Goal: Information Seeking & Learning: Stay updated

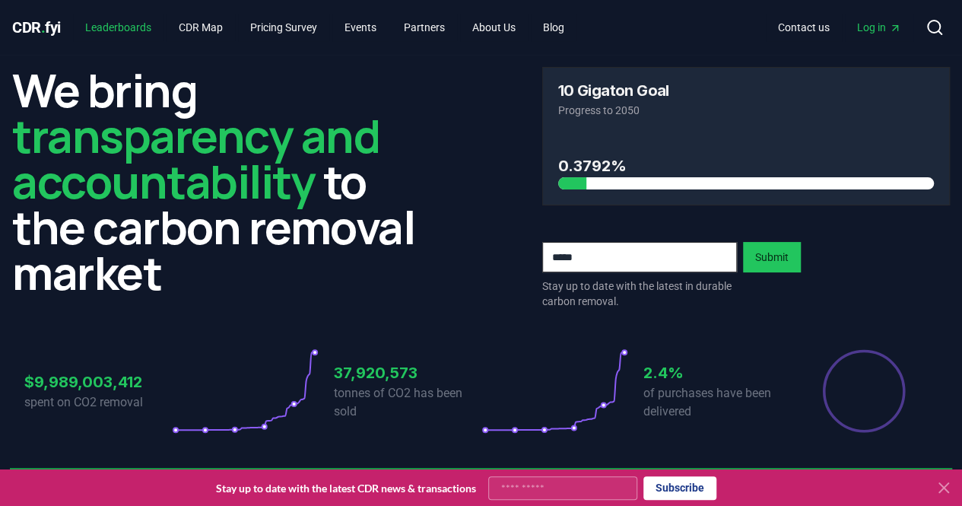
click at [119, 26] on link "Leaderboards" at bounding box center [118, 27] width 91 height 27
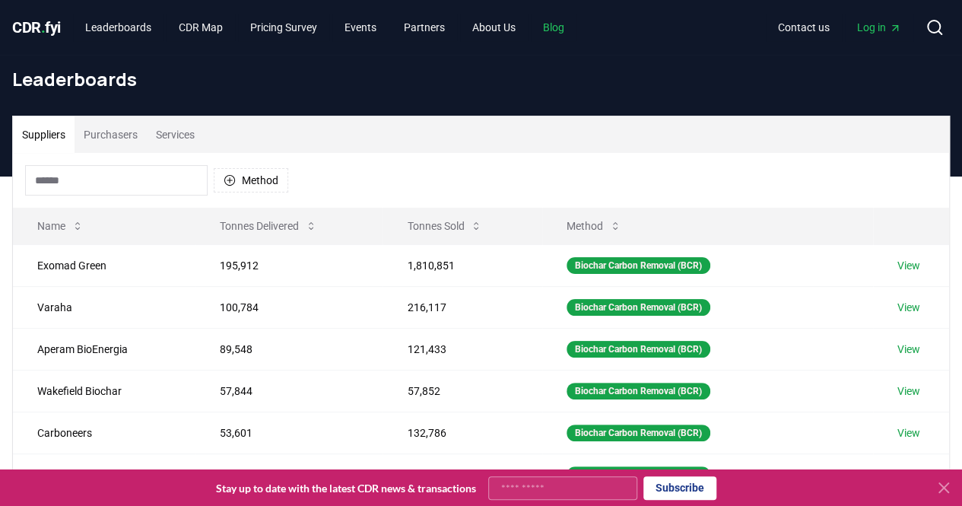
click at [569, 31] on link "Blog" at bounding box center [554, 27] width 46 height 27
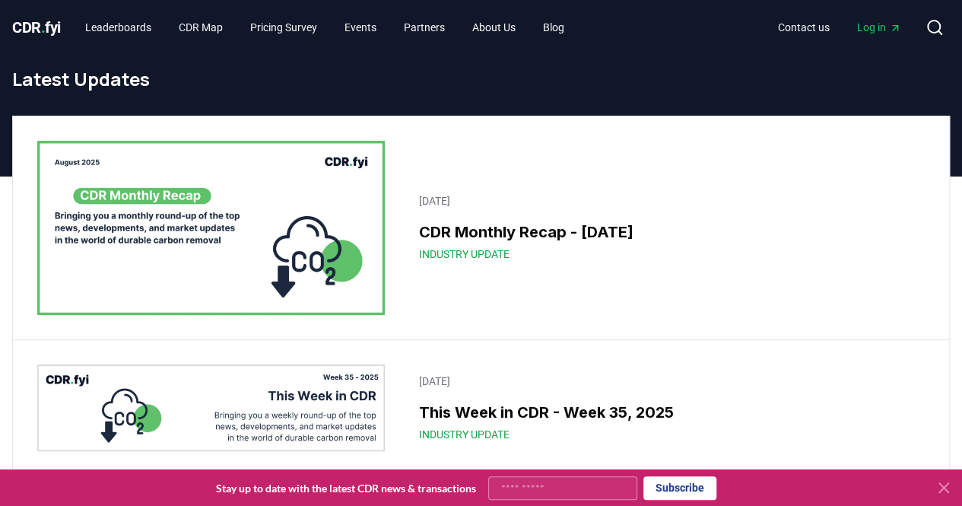
click at [282, 235] on img at bounding box center [211, 228] width 348 height 174
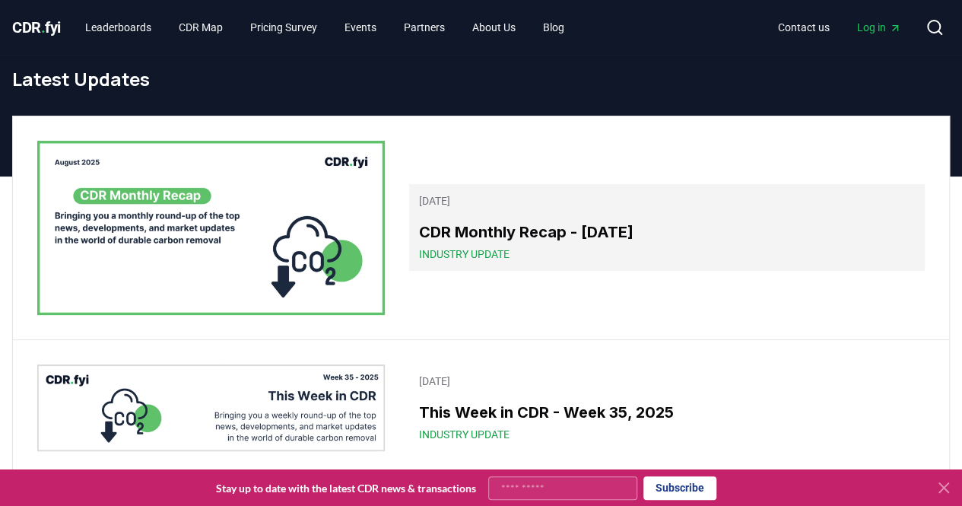
click at [486, 248] on span "Industry Update" at bounding box center [463, 253] width 91 height 15
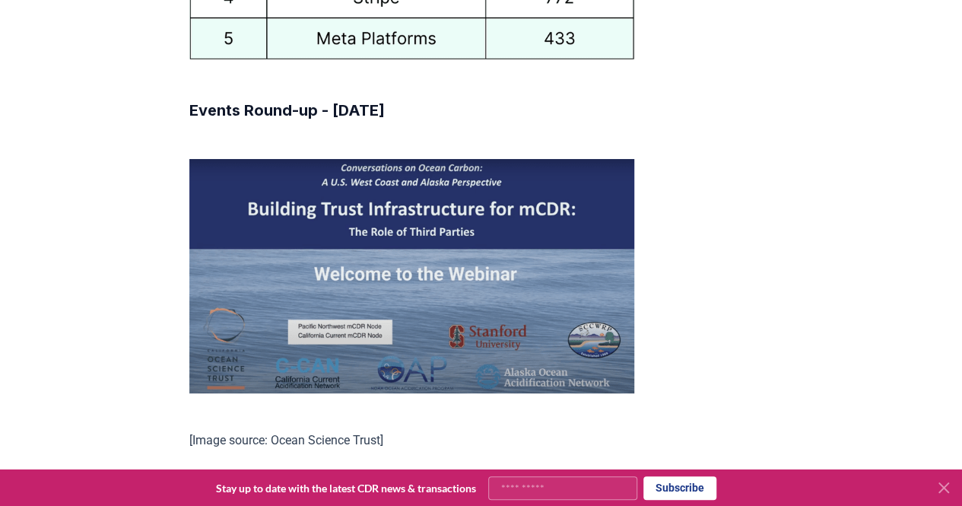
scroll to position [8757, 0]
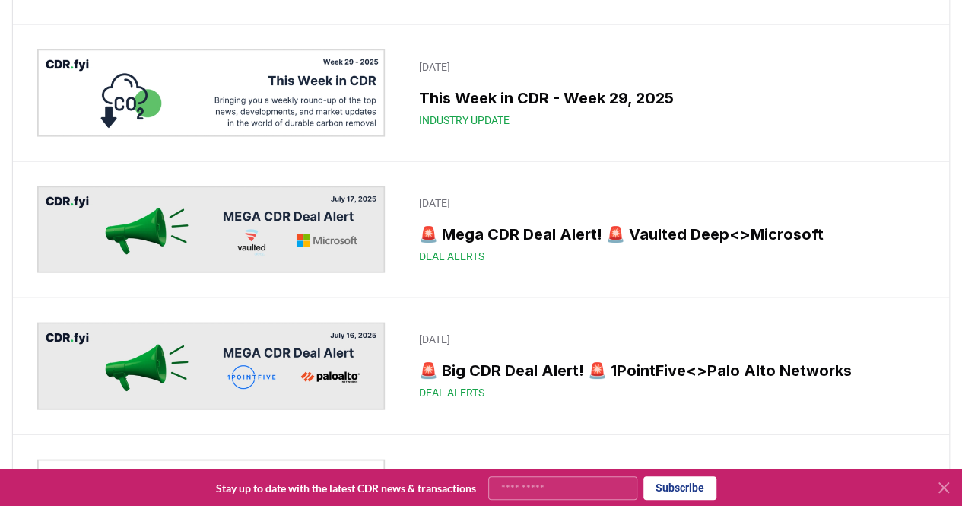
scroll to position [1544, 0]
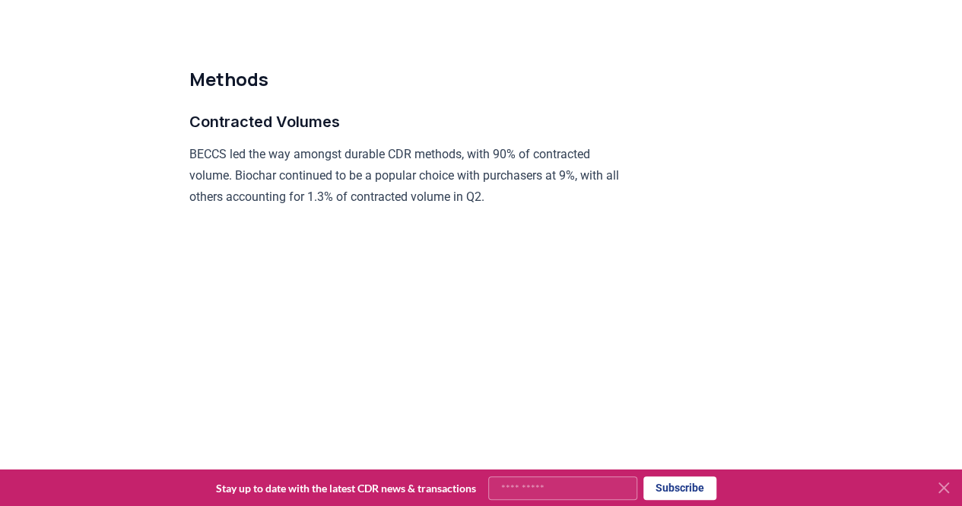
scroll to position [6995, 0]
